Goal: Task Accomplishment & Management: Manage account settings

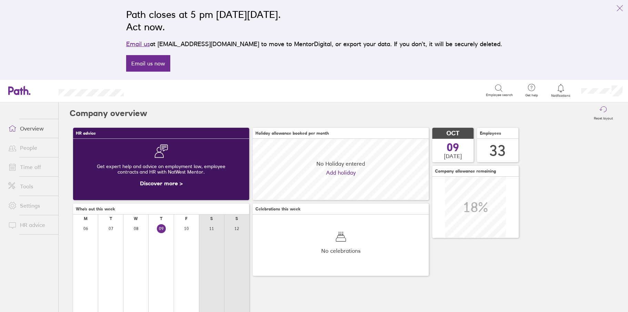
scroll to position [61, 176]
click at [31, 149] on link "People" at bounding box center [31, 148] width 56 height 14
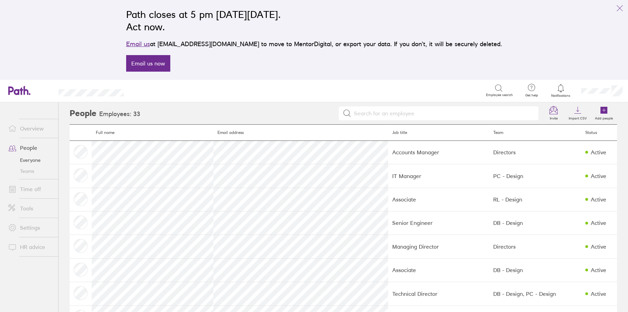
click at [31, 191] on link "Time off" at bounding box center [31, 189] width 56 height 14
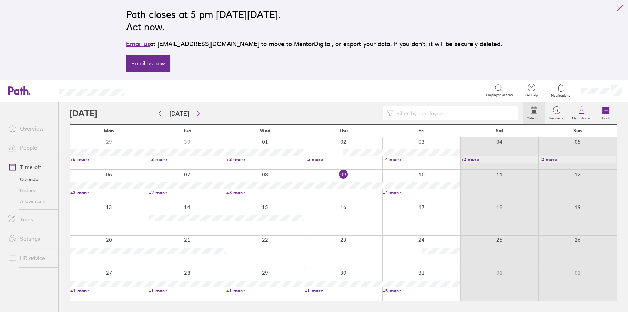
click at [622, 4] on icon "link" at bounding box center [620, 8] width 8 height 8
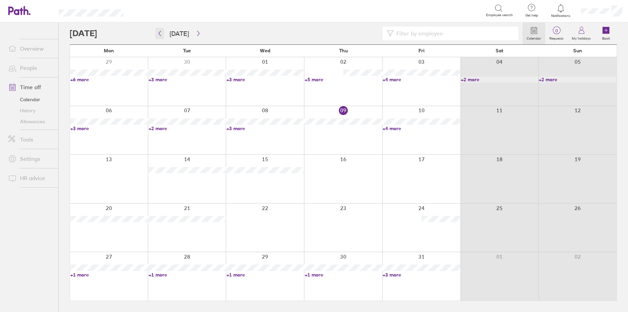
click at [159, 34] on icon "button" at bounding box center [159, 34] width 5 height 6
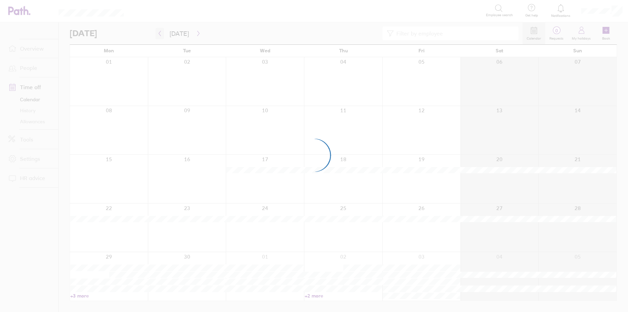
click at [159, 34] on div at bounding box center [314, 156] width 628 height 312
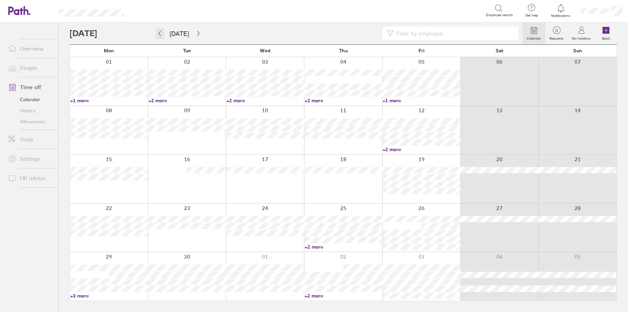
click at [161, 34] on icon "button" at bounding box center [159, 34] width 5 height 6
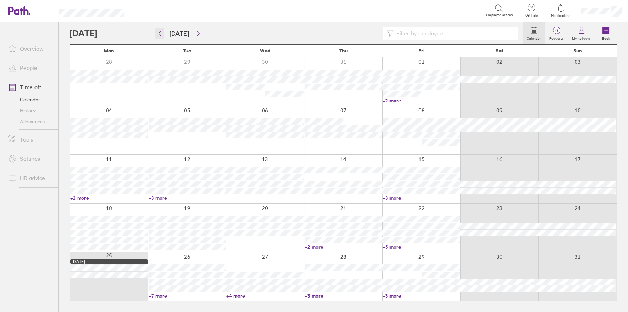
click at [162, 30] on button "button" at bounding box center [159, 33] width 9 height 11
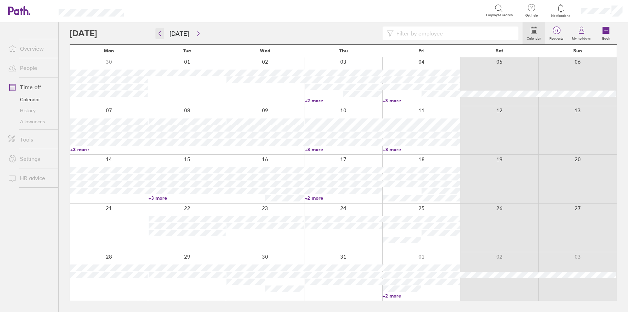
click at [162, 31] on icon "button" at bounding box center [159, 34] width 5 height 6
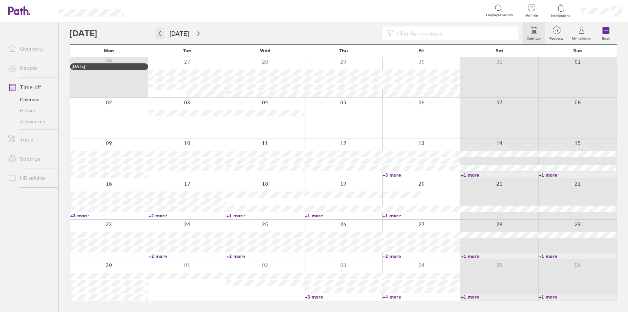
click at [162, 37] on button "button" at bounding box center [159, 33] width 9 height 11
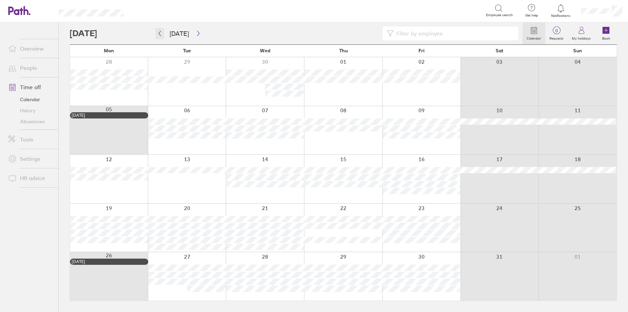
click at [162, 37] on button "button" at bounding box center [159, 33] width 9 height 11
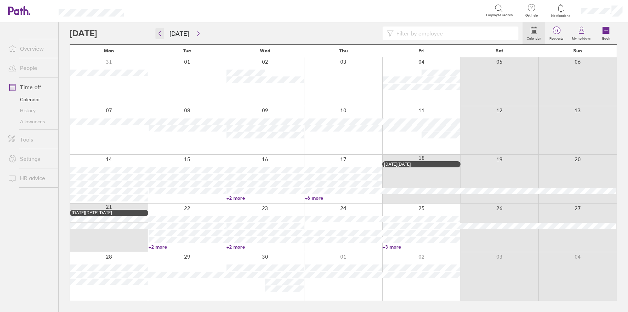
click at [162, 37] on button "button" at bounding box center [159, 33] width 9 height 11
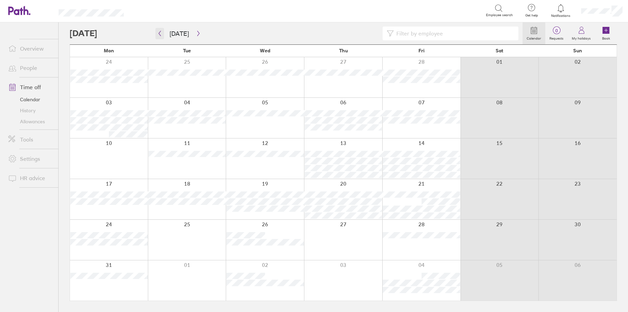
click at [162, 37] on button "button" at bounding box center [159, 33] width 9 height 11
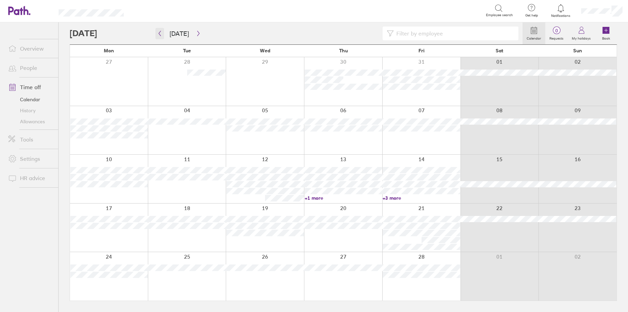
click at [162, 37] on button "button" at bounding box center [159, 33] width 9 height 11
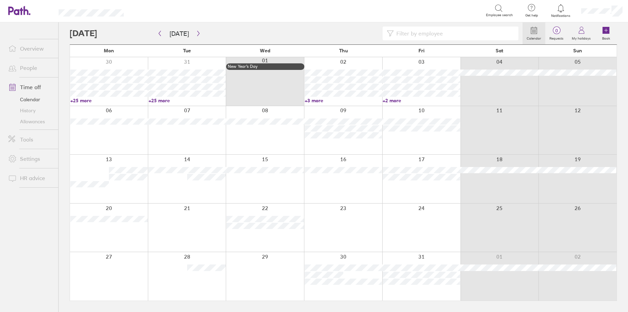
click at [308, 101] on link "+3 more" at bounding box center [344, 101] width 78 height 6
click at [395, 100] on link "+2 more" at bounding box center [422, 101] width 78 height 6
click at [394, 101] on link "+2 more" at bounding box center [422, 101] width 78 height 6
click at [330, 145] on div at bounding box center [343, 130] width 78 height 49
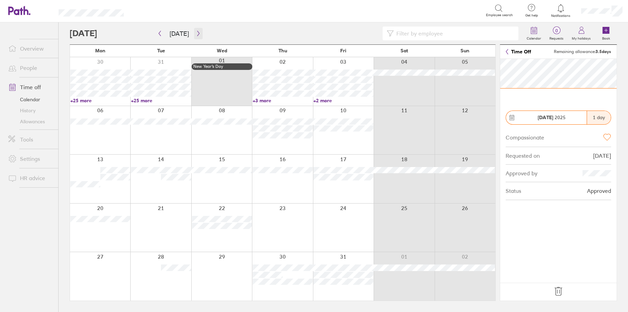
click at [196, 36] on icon "button" at bounding box center [198, 34] width 5 height 6
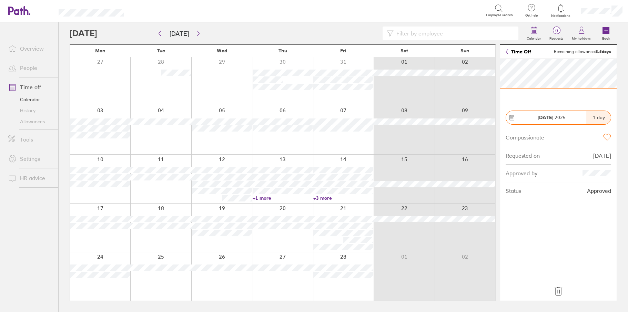
click at [264, 199] on link "+1 more" at bounding box center [283, 198] width 60 height 6
click at [323, 200] on link "+3 more" at bounding box center [343, 198] width 60 height 6
click at [321, 198] on link "+3 more" at bounding box center [343, 198] width 60 height 6
click at [33, 232] on ul "Overview People Time off Calendar History Allowances Tools Settings HR advice" at bounding box center [29, 155] width 58 height 267
click at [196, 35] on icon "button" at bounding box center [198, 34] width 5 height 6
